Goal: Information Seeking & Learning: Learn about a topic

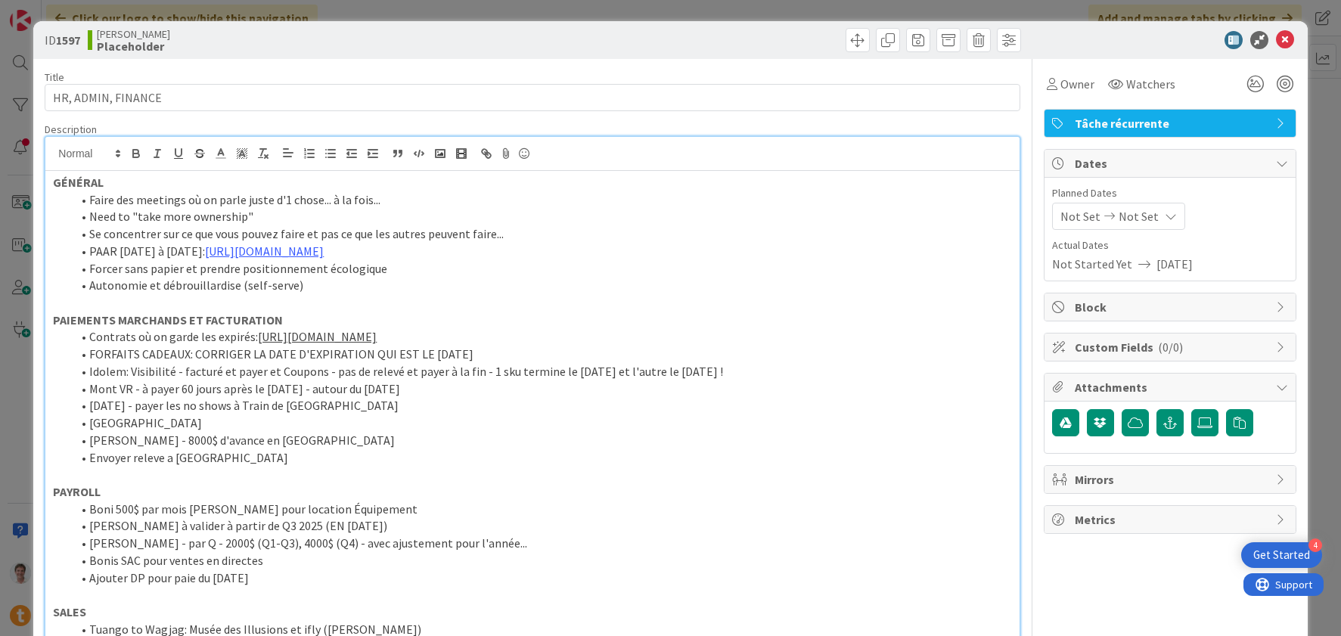
scroll to position [72, 0]
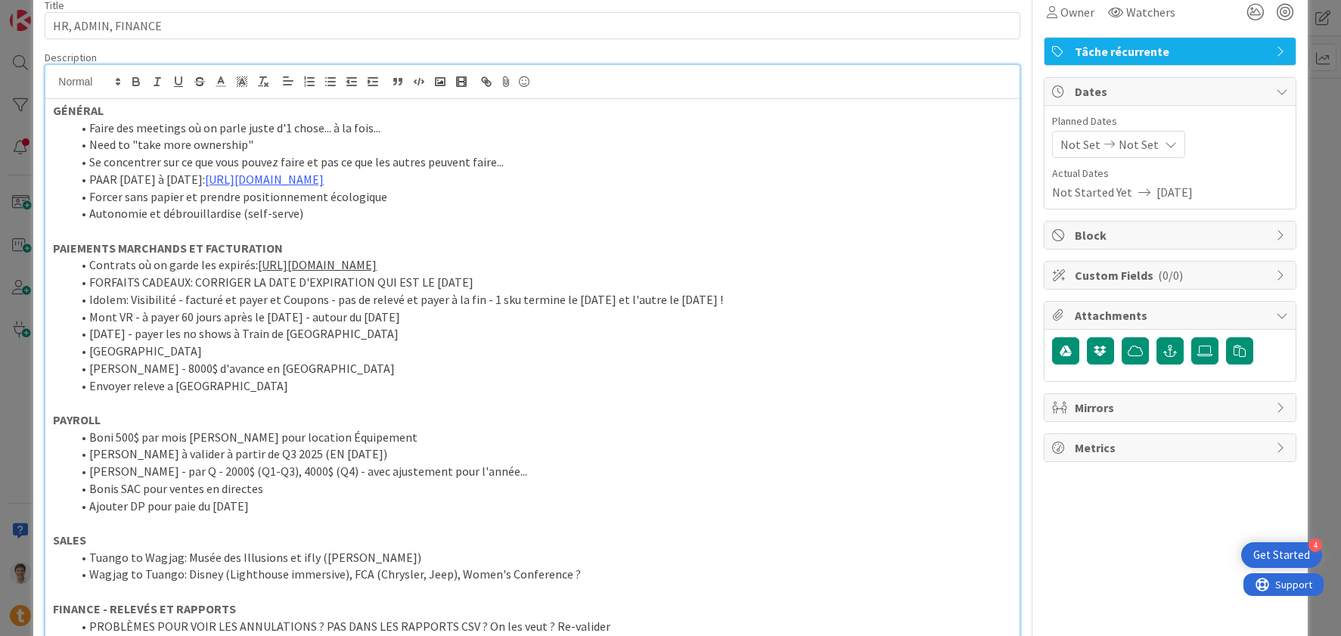
click at [306, 354] on li "[GEOGRAPHIC_DATA]" at bounding box center [541, 351] width 940 height 17
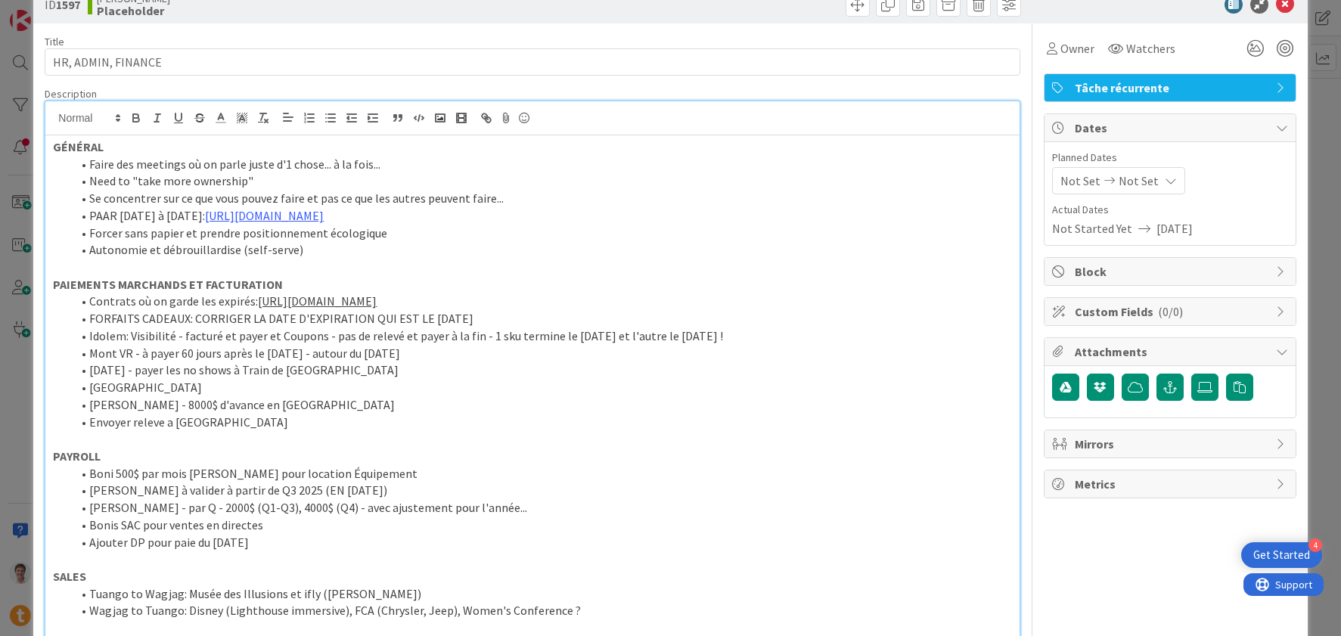
scroll to position [0, 0]
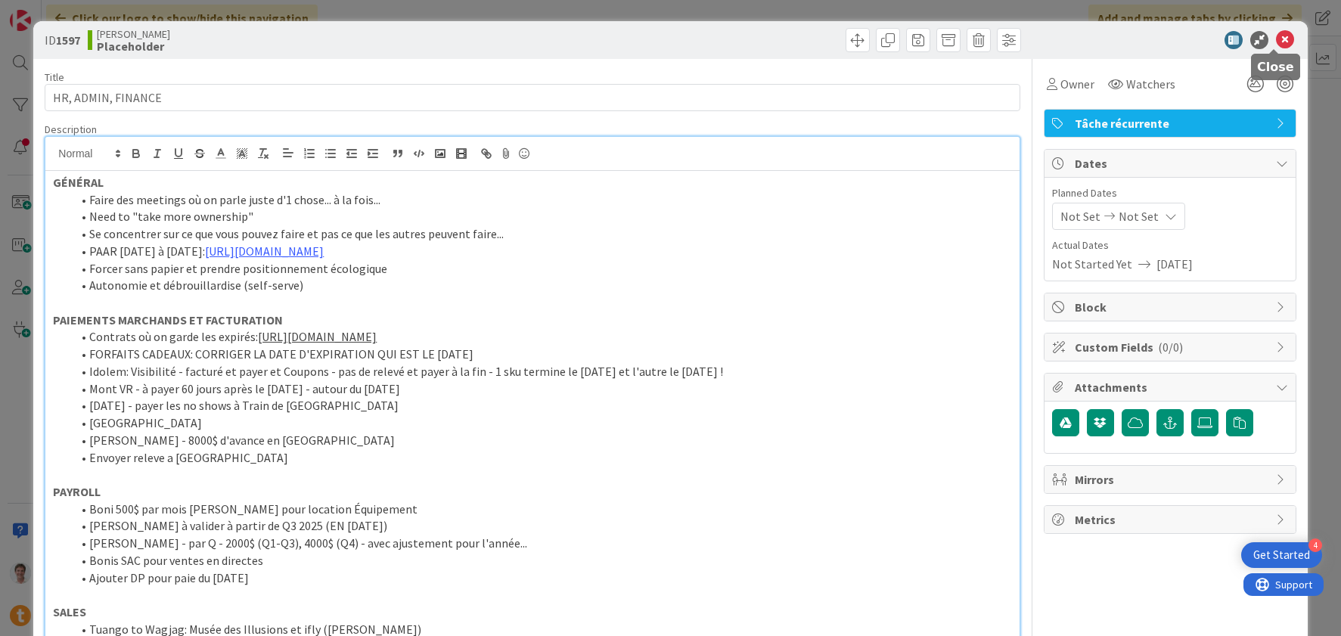
click at [1276, 45] on icon at bounding box center [1285, 40] width 18 height 18
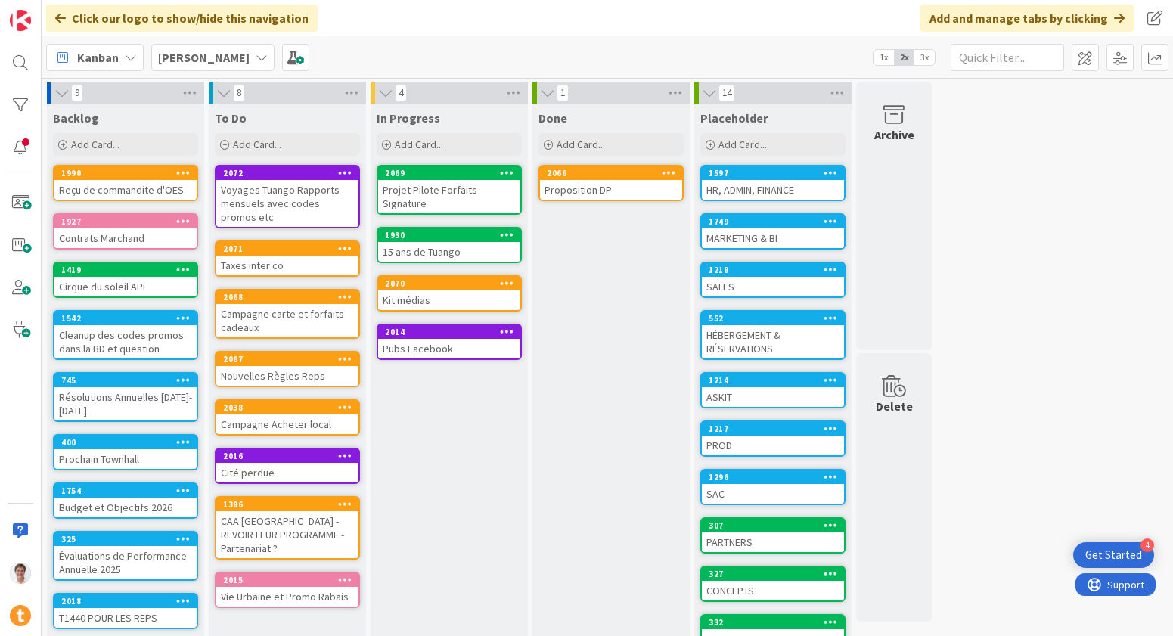
click at [750, 336] on div "HÉBERGEMENT & RÉSERVATIONS" at bounding box center [773, 341] width 142 height 33
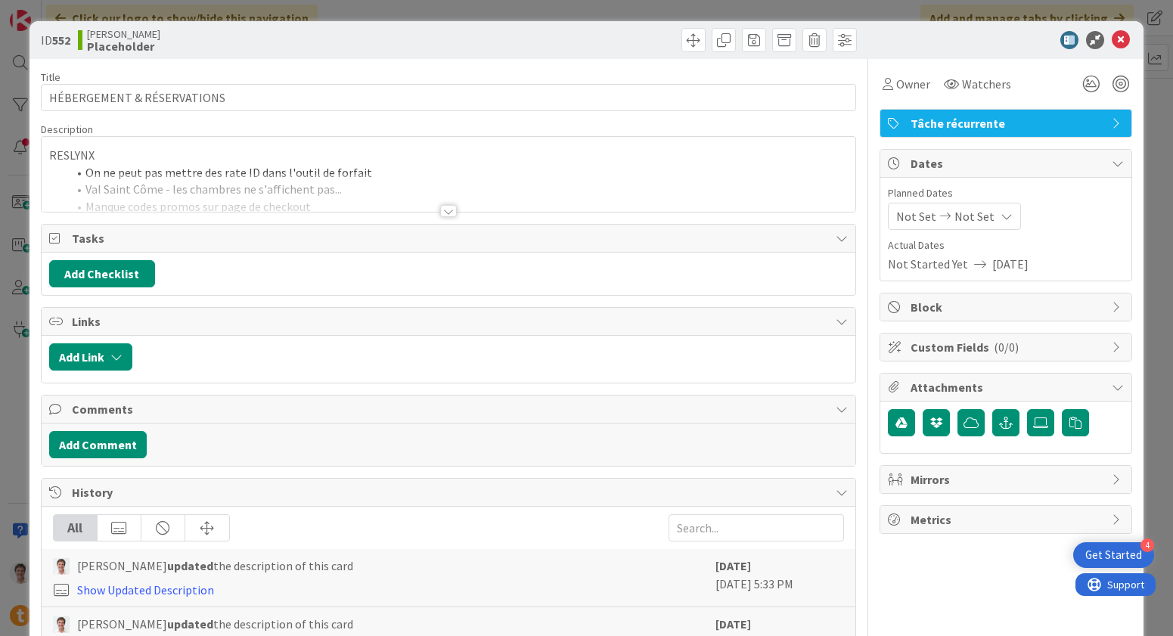
click at [448, 213] on div at bounding box center [448, 211] width 17 height 12
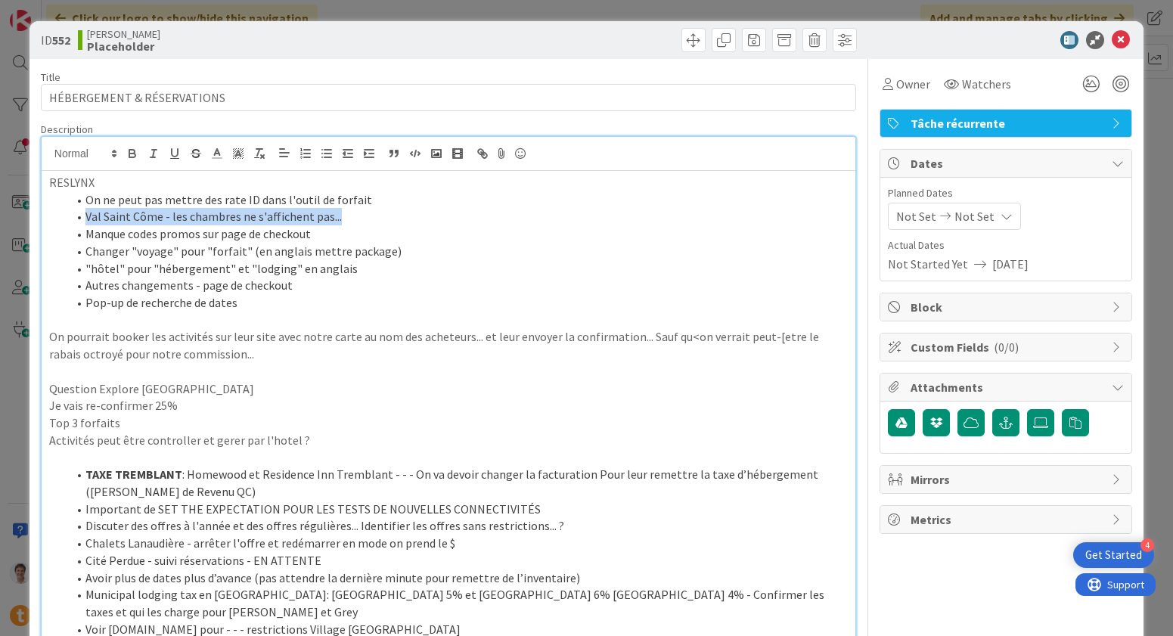
drag, startPoint x: 345, startPoint y: 221, endPoint x: 75, endPoint y: 225, distance: 270.0
click at [75, 225] on ol "On ne peut pas mettre des rate ID dans l'outil de forfait Val Saint Côme - les …" at bounding box center [448, 251] width 799 height 120
click at [208, 234] on li "Manque codes promos sur page de checkout" at bounding box center [457, 233] width 780 height 17
drag, startPoint x: 346, startPoint y: 215, endPoint x: 78, endPoint y: 213, distance: 268.4
click at [78, 213] on li "Val Saint Côme - les chambres ne s'affichent pas..." at bounding box center [457, 216] width 780 height 17
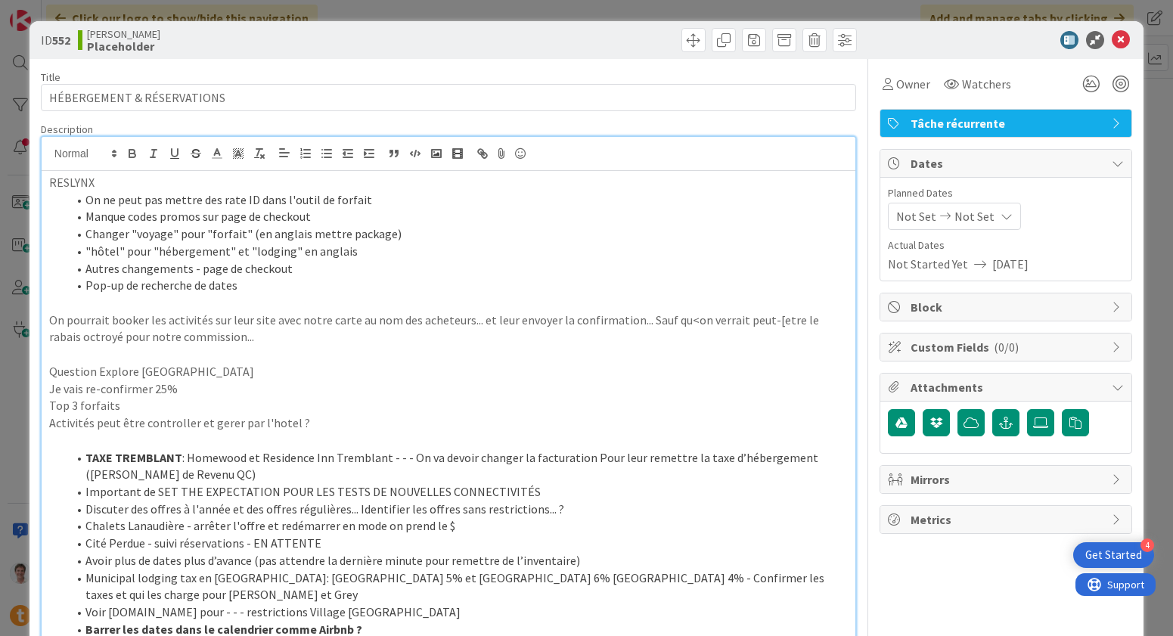
drag, startPoint x: 355, startPoint y: 259, endPoint x: 61, endPoint y: 240, distance: 294.0
click at [61, 240] on ol "On ne peut pas mettre des rate ID dans l'outil de forfait Manque codes promos s…" at bounding box center [448, 242] width 799 height 103
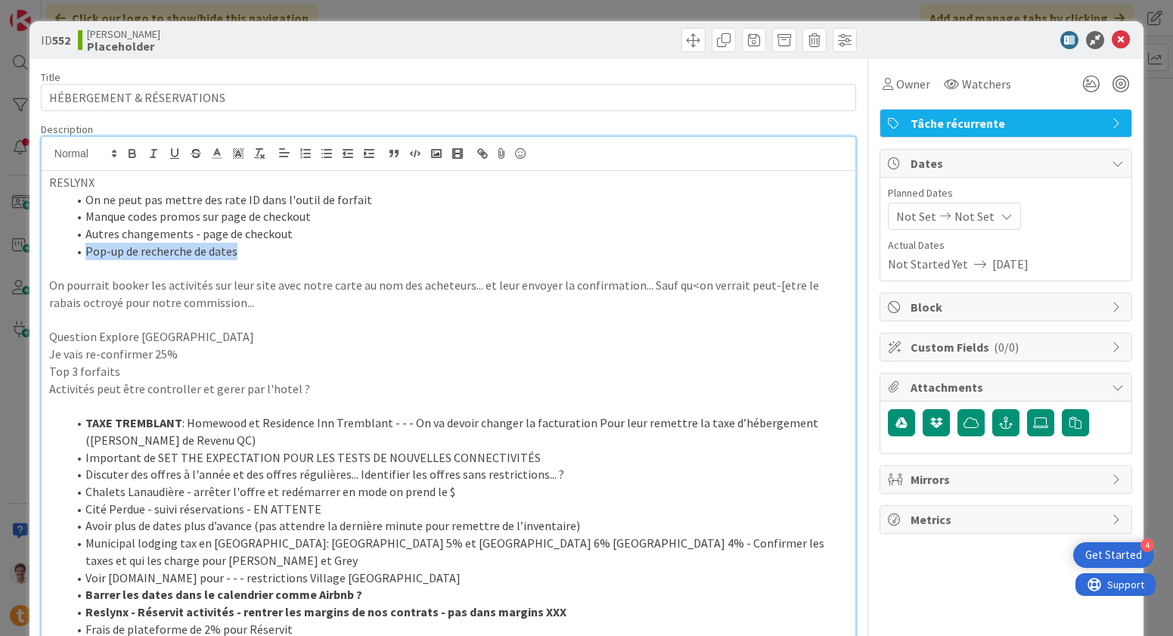
drag, startPoint x: 257, startPoint y: 250, endPoint x: 45, endPoint y: 251, distance: 212.5
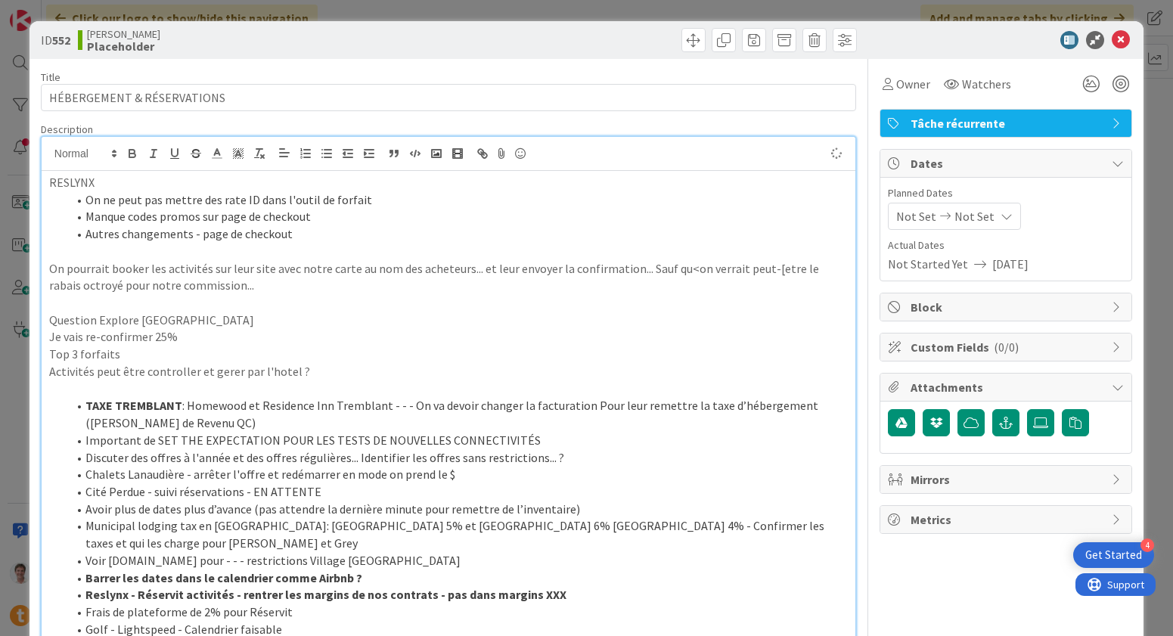
click at [147, 262] on p "On pourrait booker les activités sur leur site avec notre carte au nom des ache…" at bounding box center [448, 277] width 799 height 34
click at [169, 248] on p at bounding box center [448, 251] width 799 height 17
drag, startPoint x: 356, startPoint y: 203, endPoint x: 135, endPoint y: 199, distance: 221.6
click at [135, 199] on li "On ne peut pas mettre des rate ID dans l'outil de forfait" at bounding box center [457, 199] width 780 height 17
drag, startPoint x: 372, startPoint y: 203, endPoint x: 83, endPoint y: 205, distance: 288.9
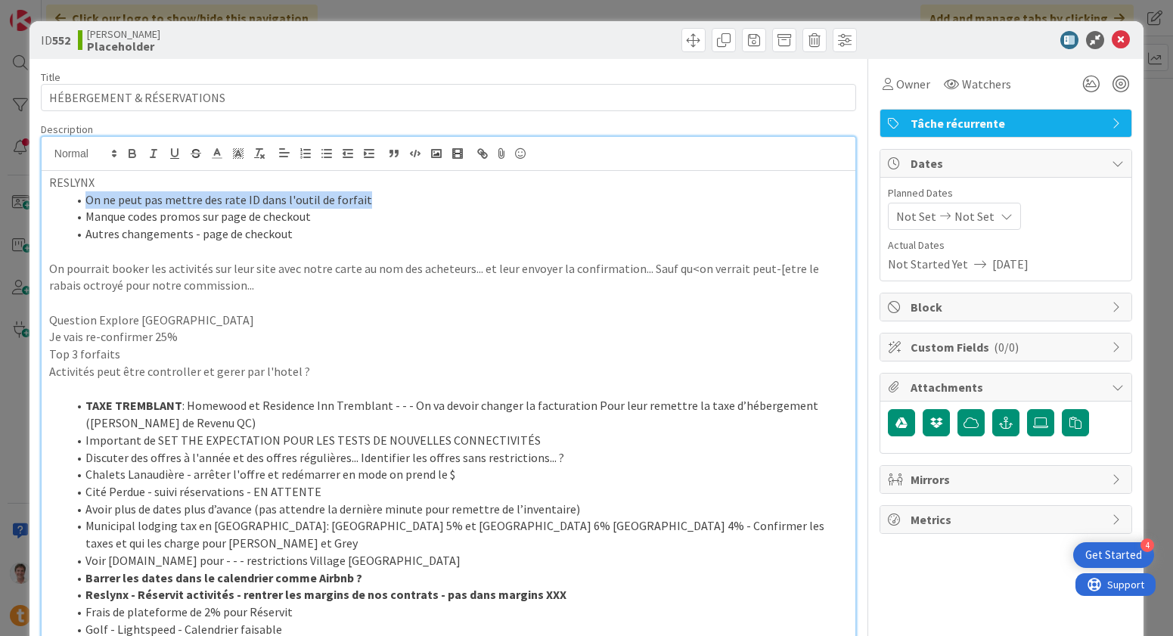
click at [83, 205] on li "On ne peut pas mettre des rate ID dans l'outil de forfait" at bounding box center [457, 199] width 780 height 17
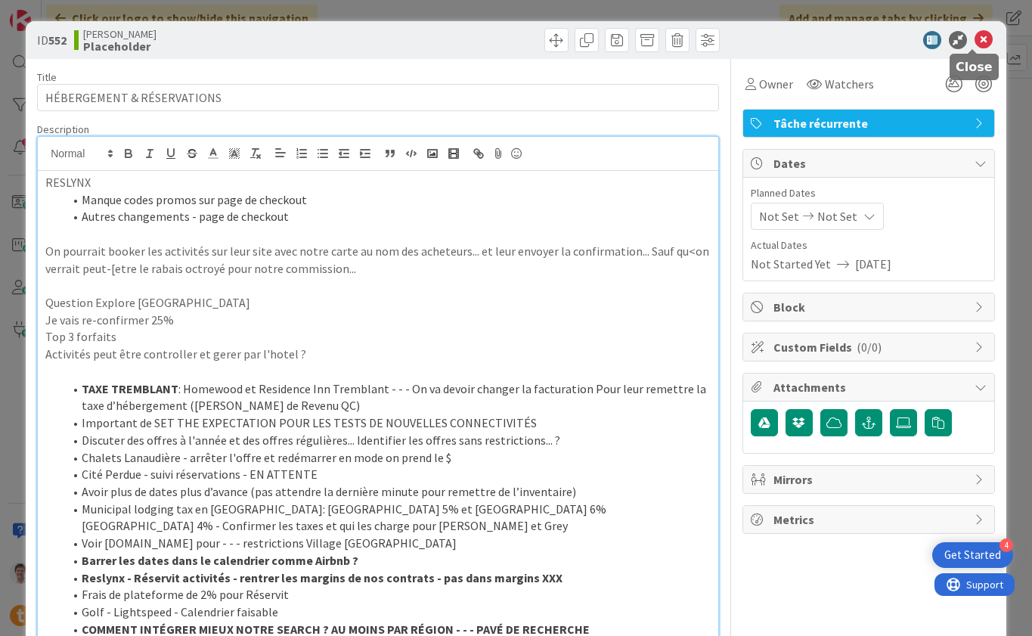
click at [975, 44] on icon at bounding box center [984, 40] width 18 height 18
